Goal: Task Accomplishment & Management: Manage account settings

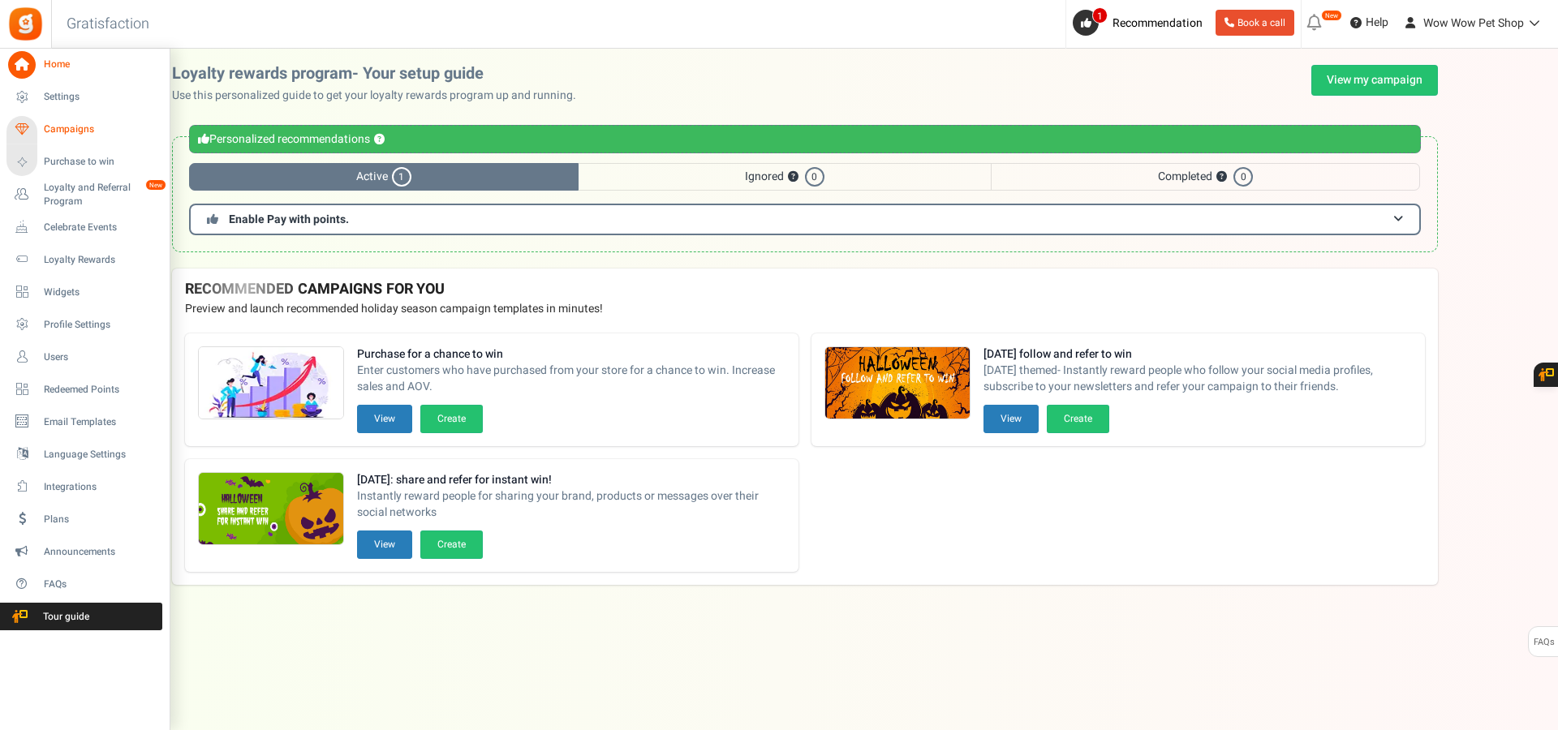
click at [75, 120] on link "Campaigns" at bounding box center [84, 130] width 156 height 28
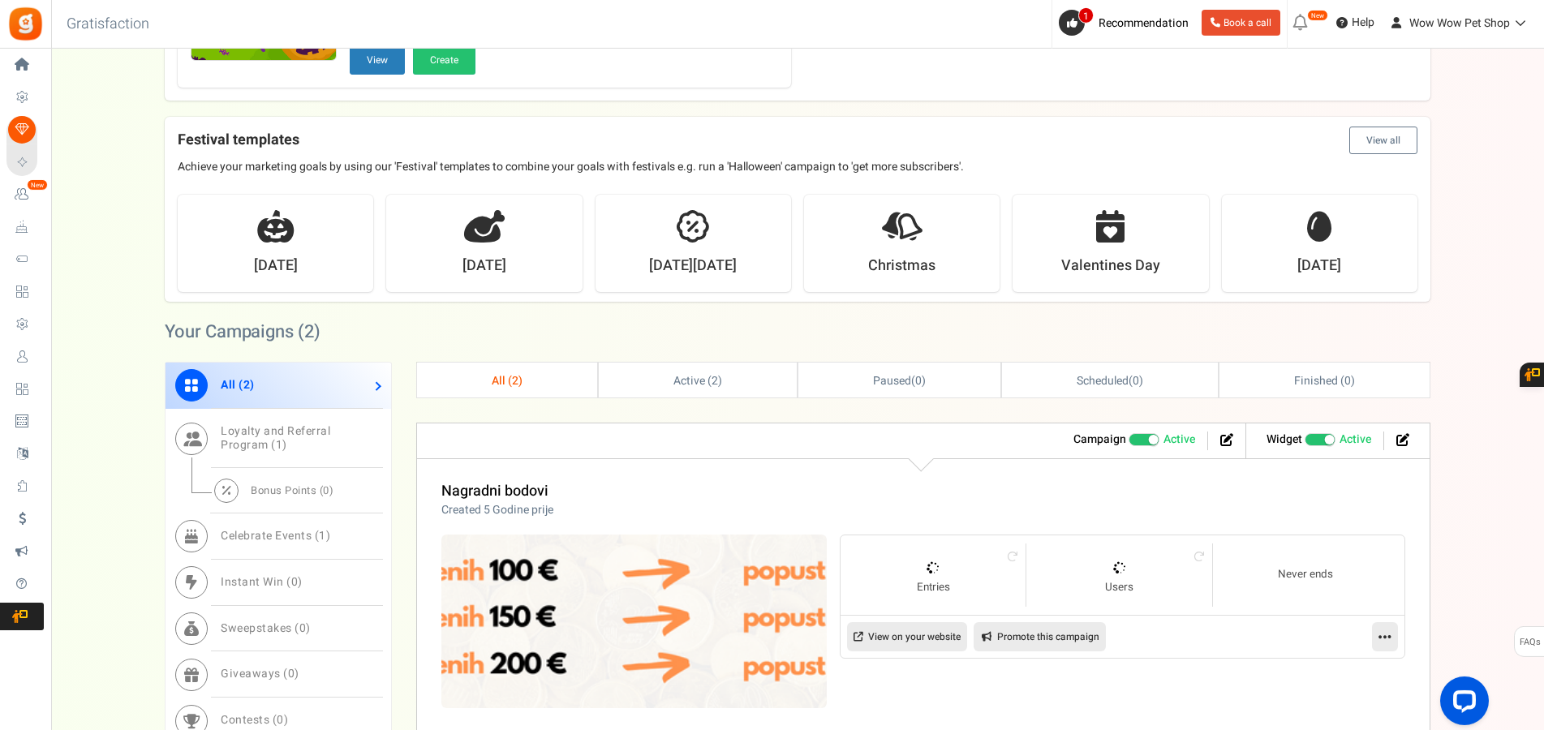
scroll to position [331, 0]
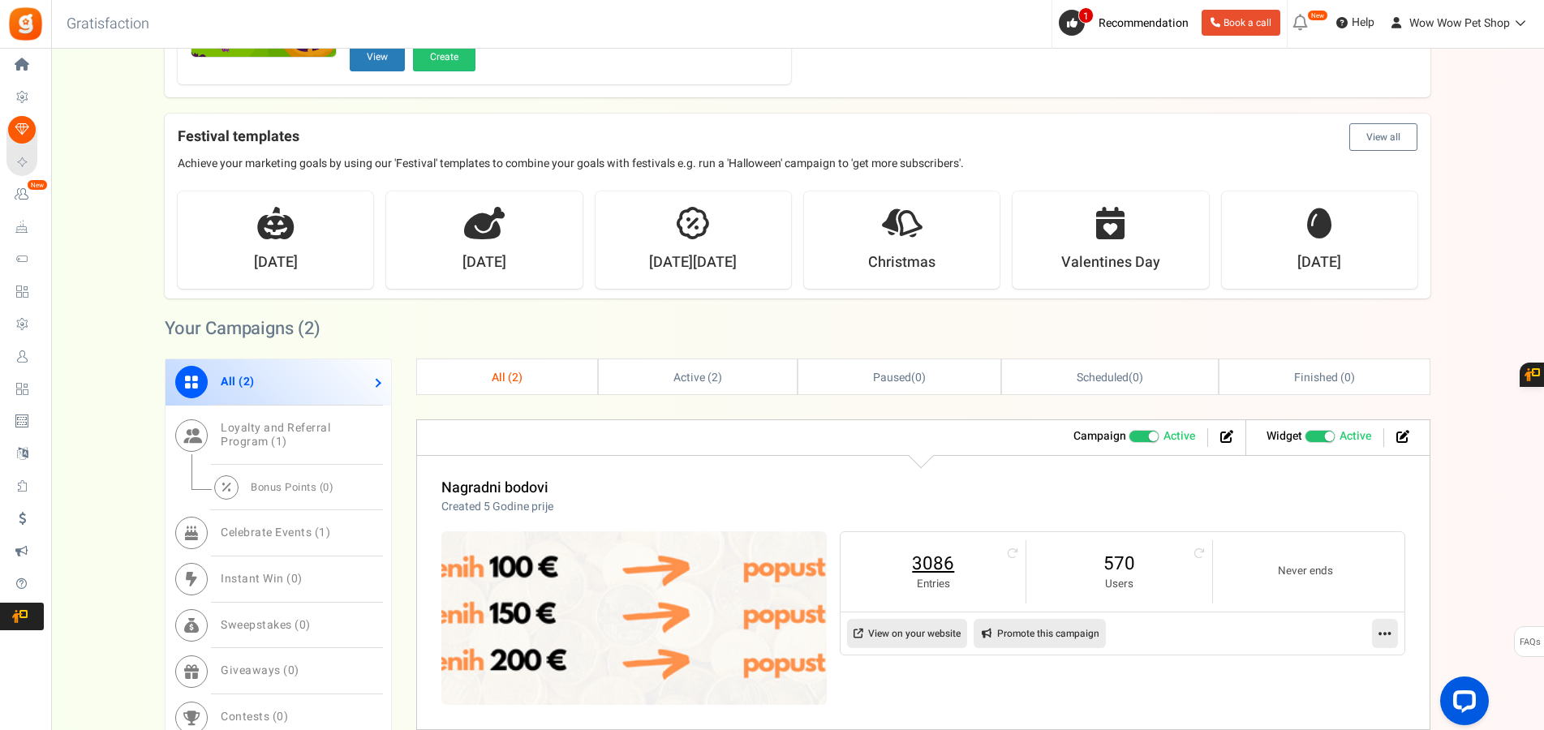
click at [934, 561] on link "3086" at bounding box center [933, 564] width 153 height 26
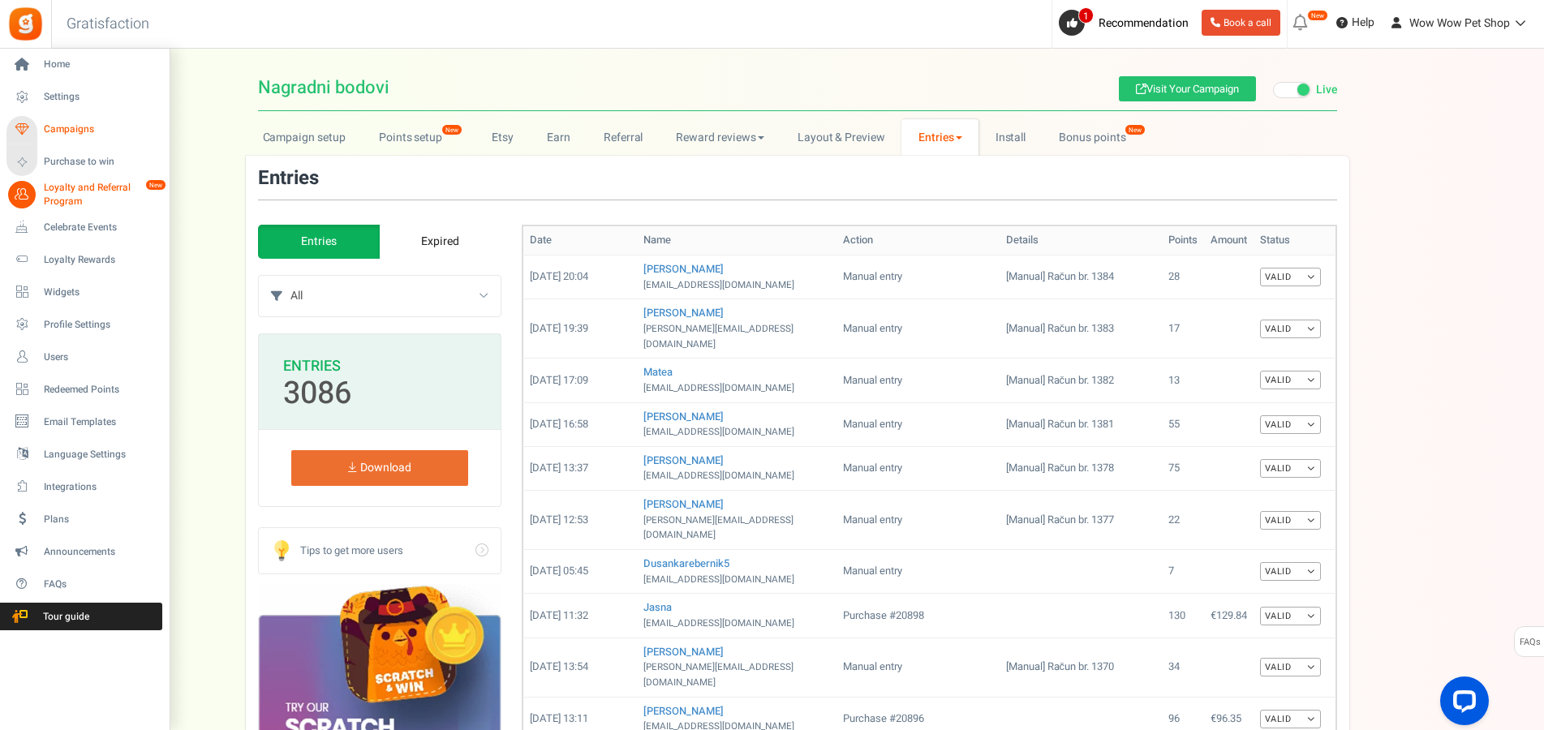
click at [80, 126] on span "Campaigns" at bounding box center [101, 130] width 114 height 14
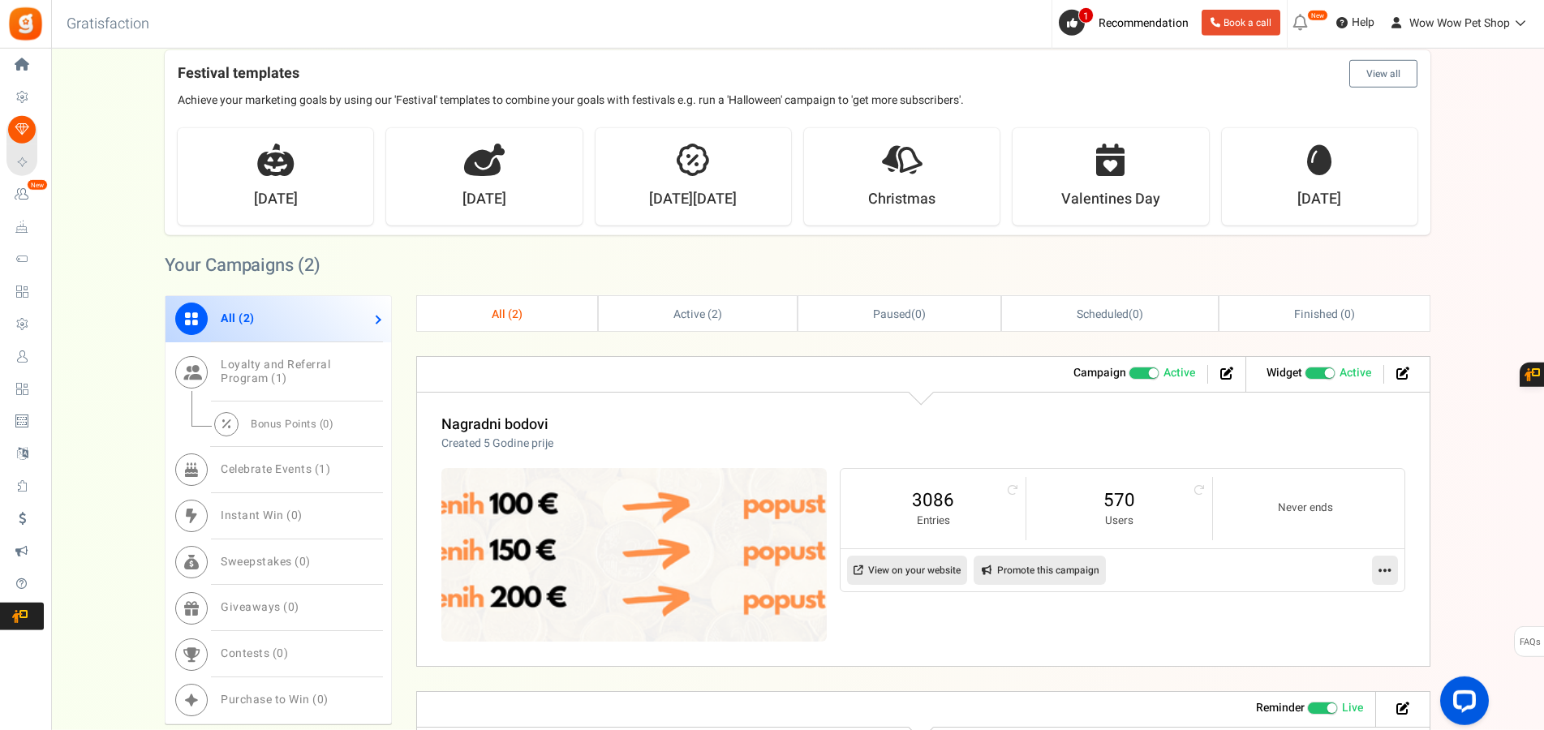
scroll to position [414, 0]
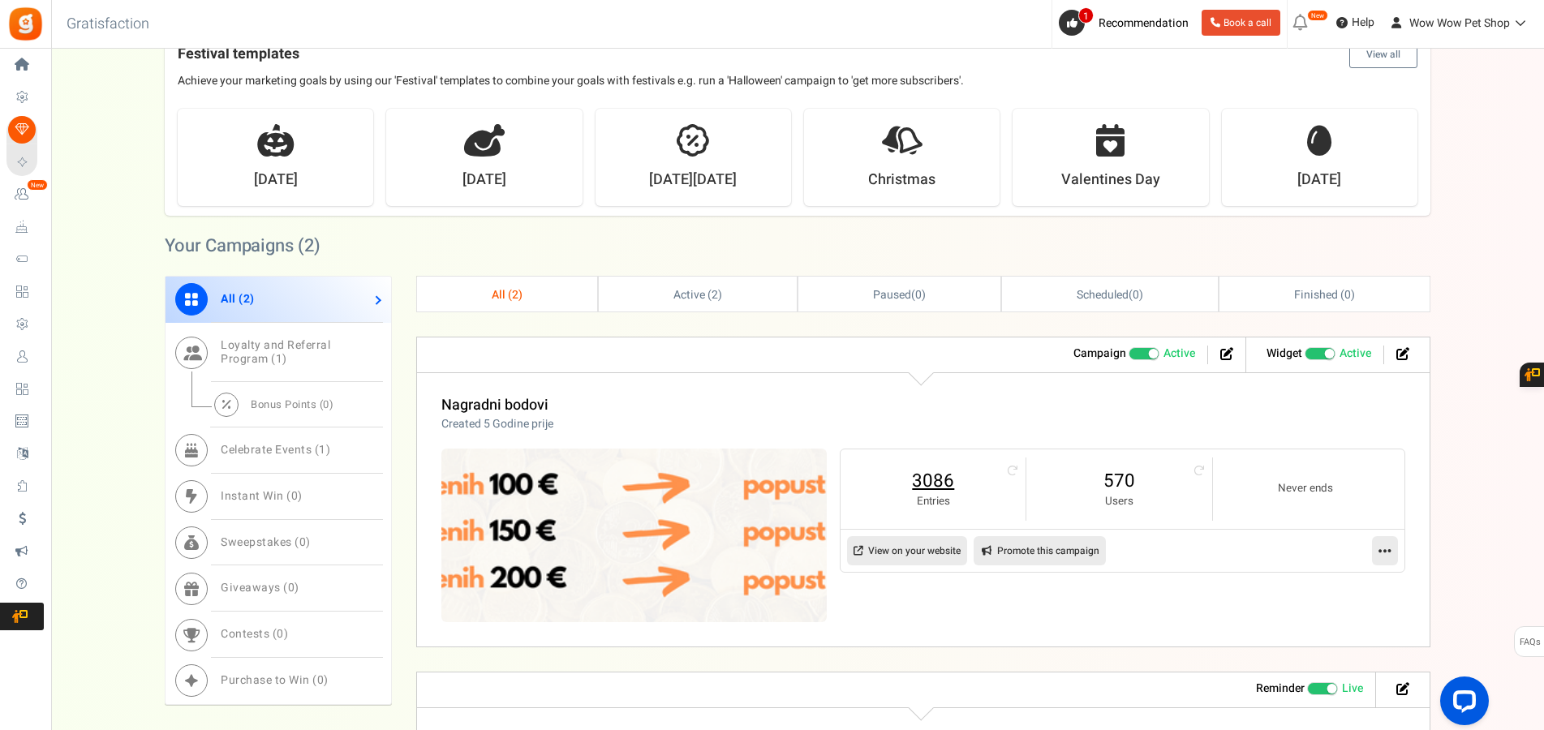
click at [923, 481] on link "3086" at bounding box center [933, 481] width 153 height 26
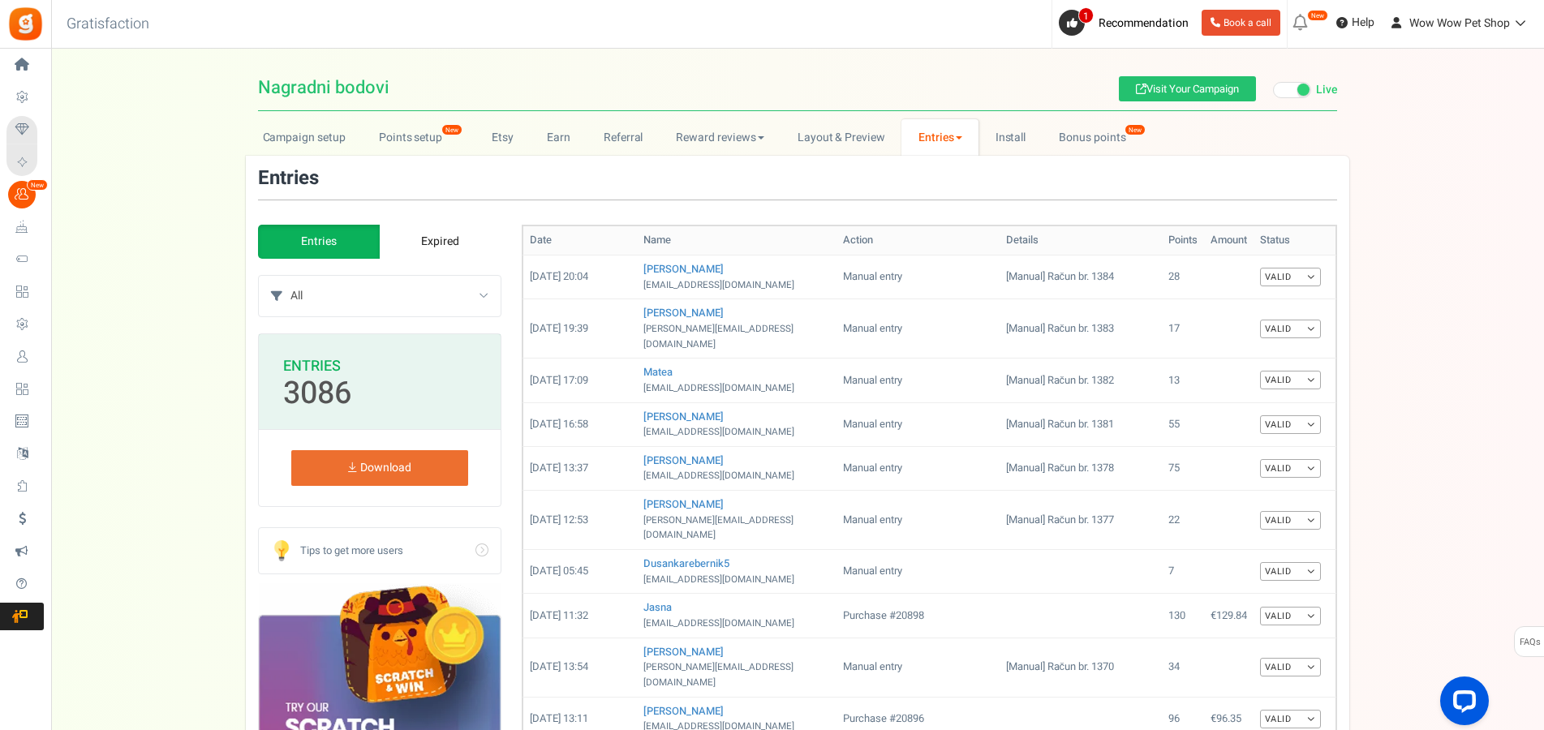
click at [290, 276] on select "All Manual entry Subscribe to our mailing list Pretplati se na našu listu promo…" at bounding box center [395, 296] width 210 height 41
select select "239632"
click option "Sudjeluj u našem poboljšanju" at bounding box center [0, 0] width 0 height 0
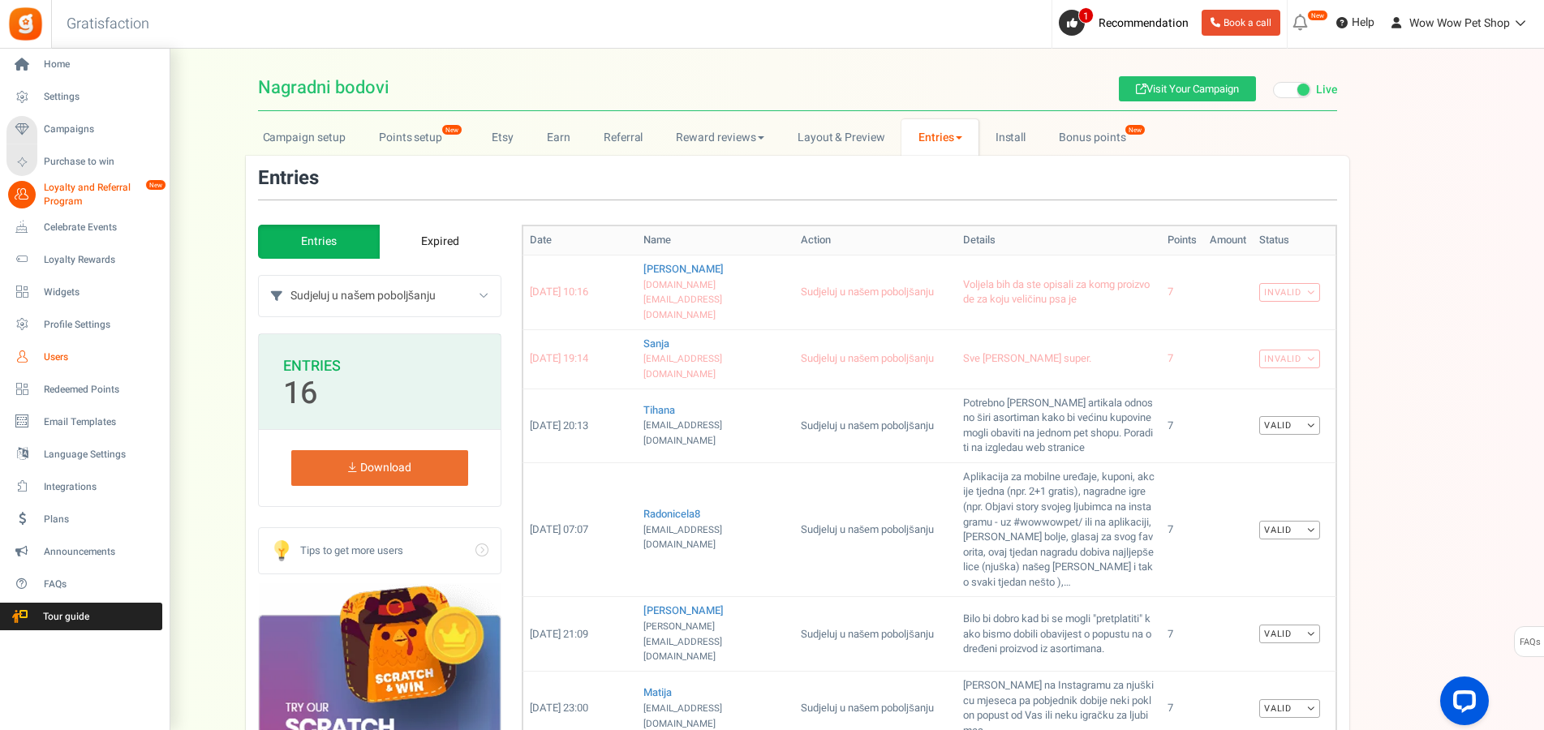
click at [47, 360] on span "Users" at bounding box center [101, 358] width 114 height 14
